Goal: Obtain resource: Obtain resource

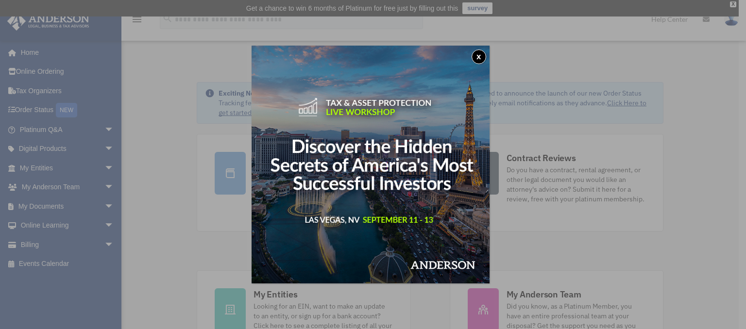
click at [485, 58] on button "x" at bounding box center [479, 57] width 15 height 15
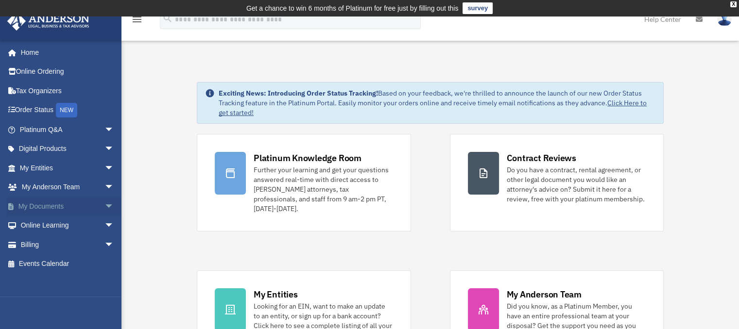
click at [46, 205] on link "My Documents arrow_drop_down" at bounding box center [68, 206] width 122 height 19
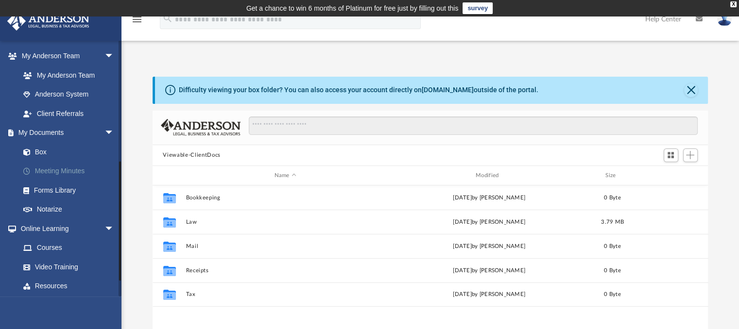
scroll to position [254, 0]
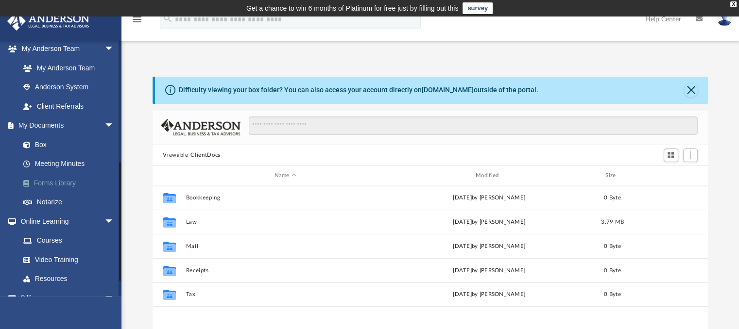
click at [52, 183] on link "Forms Library" at bounding box center [71, 182] width 115 height 19
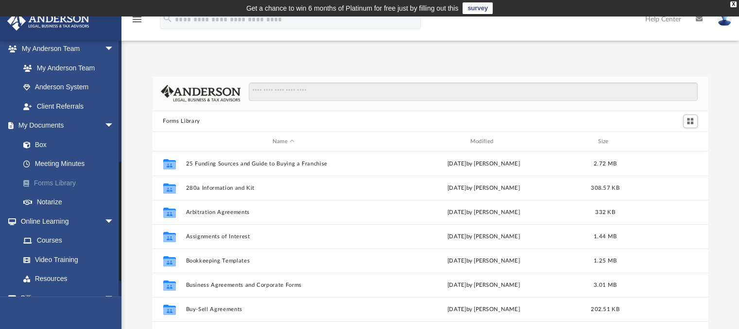
scroll to position [213, 548]
click at [293, 83] on input "Search files and folders" at bounding box center [473, 92] width 448 height 18
click at [282, 91] on input "Search files and folders" at bounding box center [473, 92] width 448 height 18
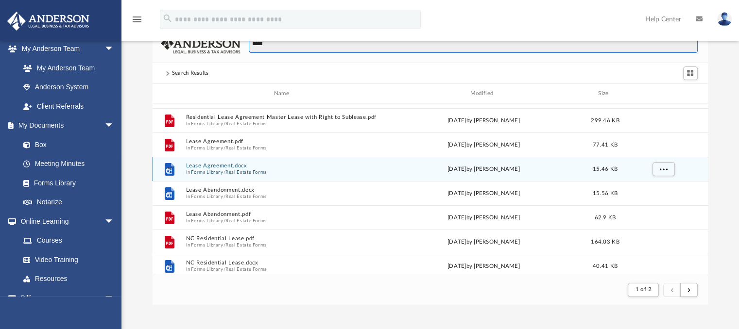
scroll to position [37, 0]
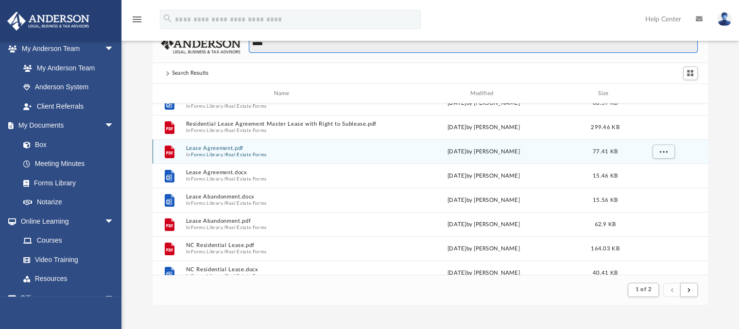
type input "*****"
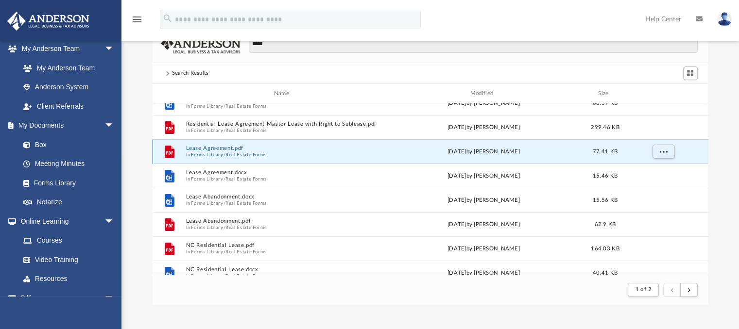
click at [227, 146] on button "Lease Agreement.pdf" at bounding box center [284, 149] width 196 height 6
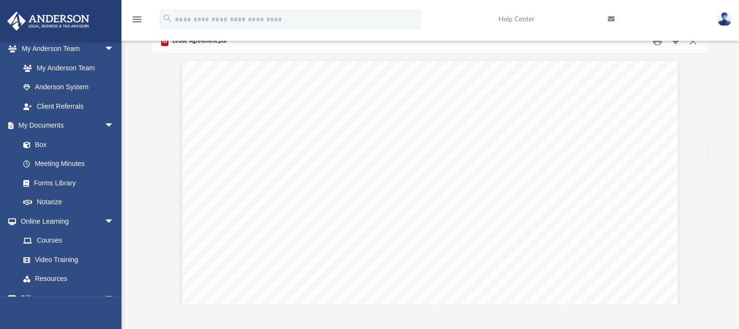
scroll to position [0, 0]
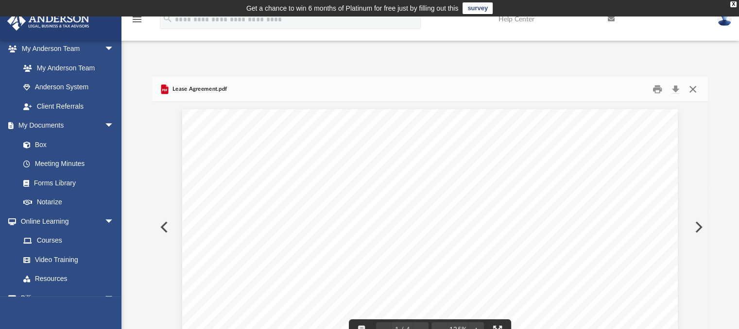
click at [695, 90] on button "Close" at bounding box center [692, 89] width 17 height 15
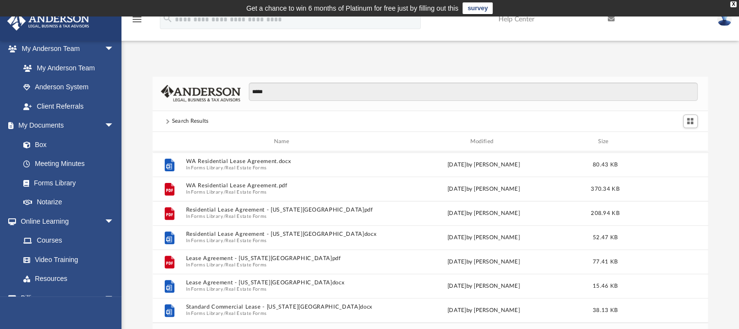
scroll to position [415, 0]
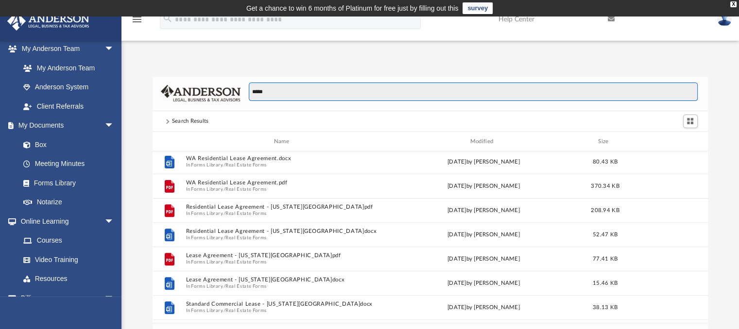
click at [291, 96] on input "*****" at bounding box center [473, 92] width 448 height 18
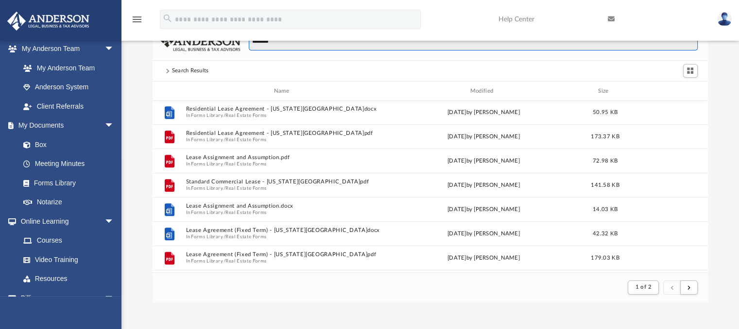
scroll to position [586, 0]
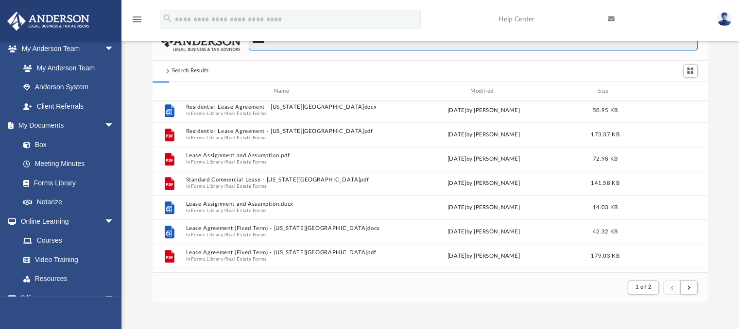
type input "*****"
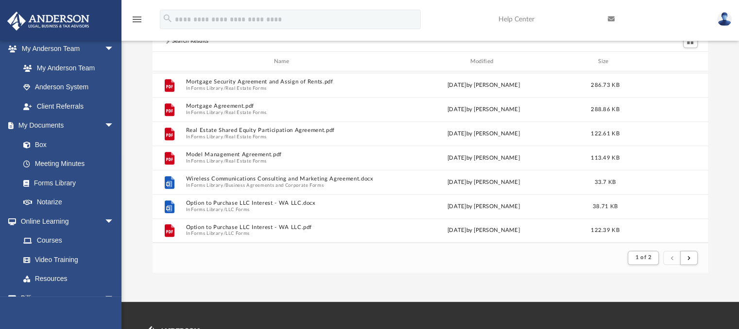
scroll to position [84, 0]
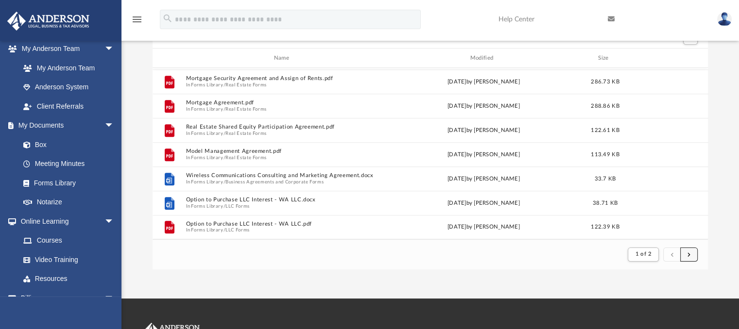
click at [688, 253] on span "submit" at bounding box center [689, 254] width 3 height 5
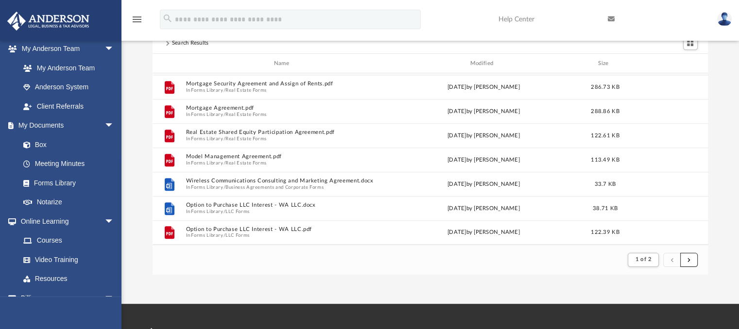
scroll to position [80, 0]
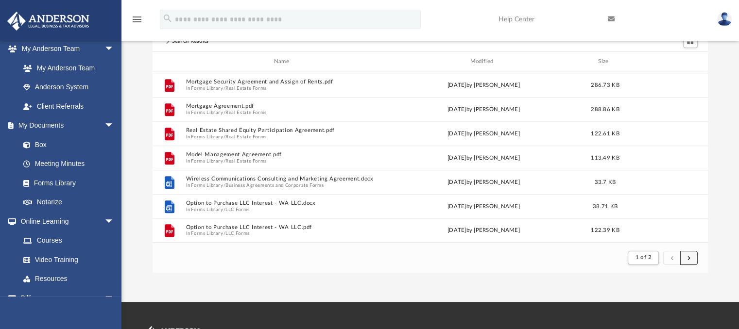
click at [683, 251] on button "submit" at bounding box center [688, 258] width 17 height 14
click at [646, 259] on span "1 of 2" at bounding box center [643, 257] width 16 height 5
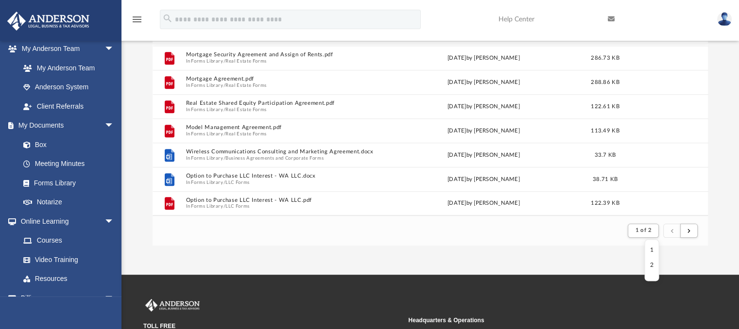
scroll to position [108, 0]
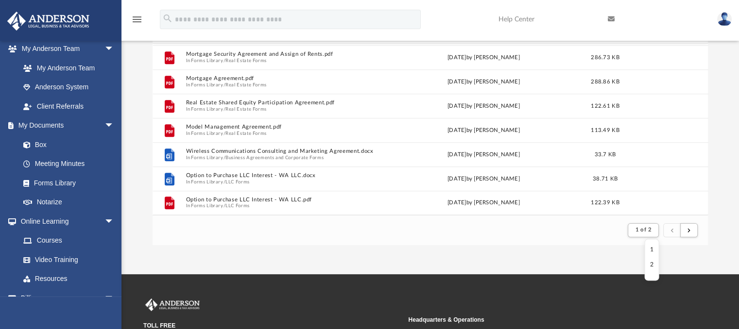
click at [650, 261] on li "2" at bounding box center [651, 265] width 3 height 10
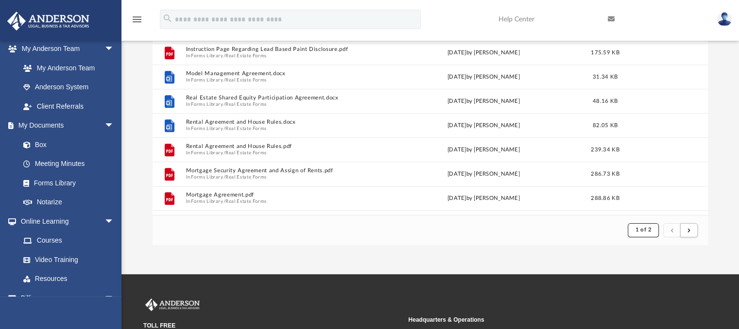
scroll to position [926, 0]
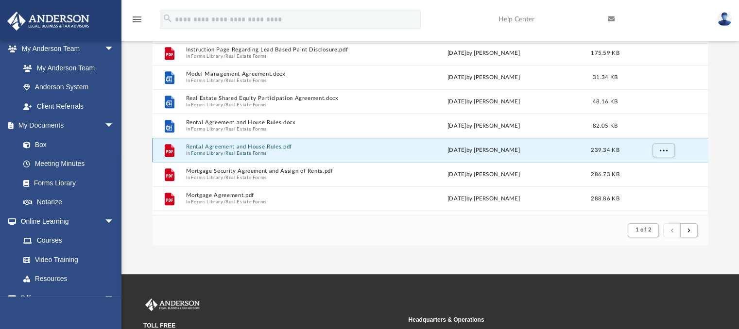
click at [287, 145] on button "Rental Agreement and House Rules.pdf" at bounding box center [284, 147] width 196 height 6
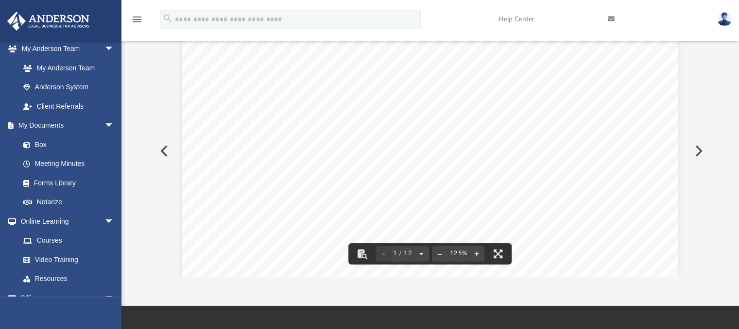
scroll to position [0, 0]
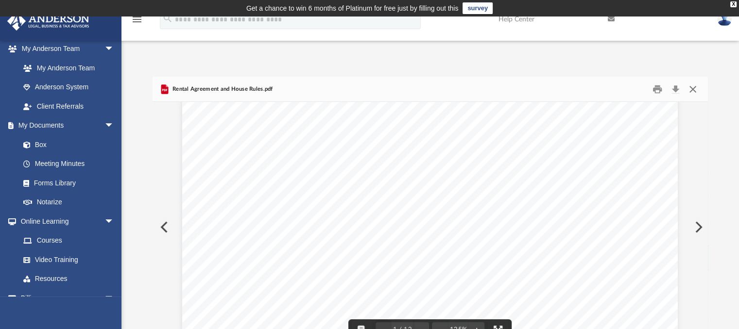
click at [693, 92] on button "Close" at bounding box center [692, 89] width 17 height 15
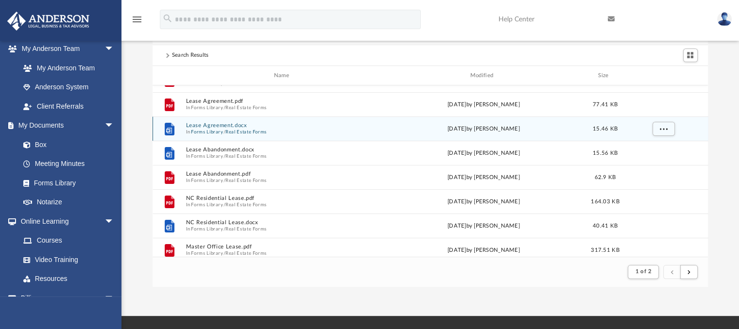
scroll to position [69, 0]
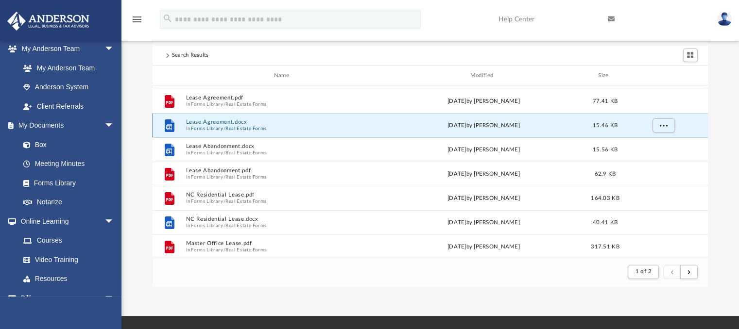
click at [220, 120] on button "Lease Agreement.docx" at bounding box center [284, 123] width 196 height 6
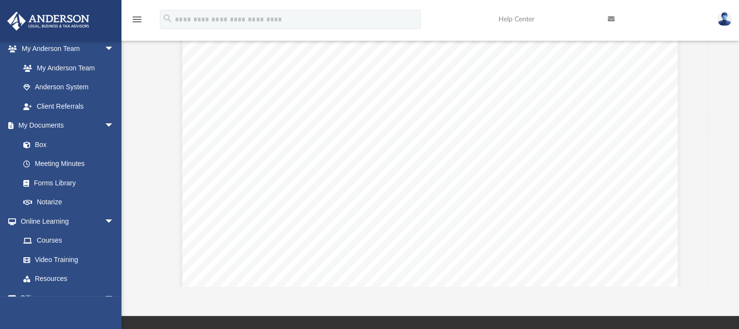
scroll to position [754, 0]
